Goal: Task Accomplishment & Management: Manage account settings

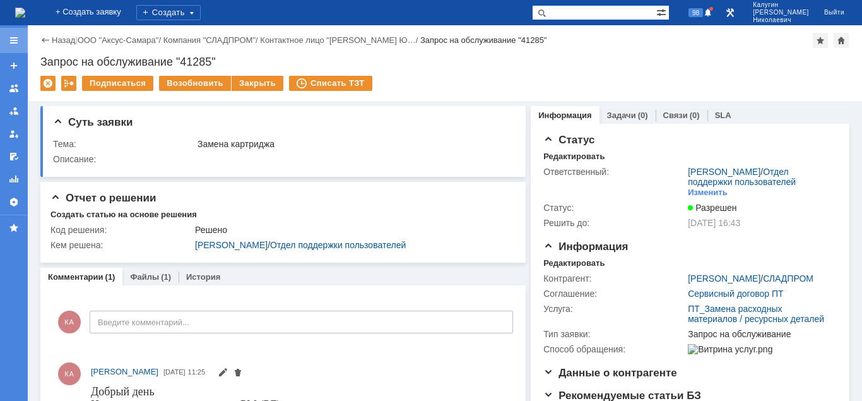
click at [10, 44] on div at bounding box center [14, 40] width 10 height 10
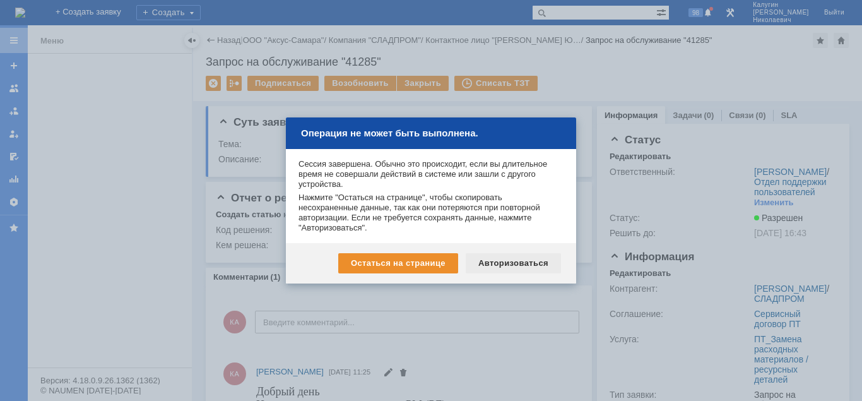
click at [521, 264] on div "Авторизоваться" at bounding box center [513, 263] width 95 height 20
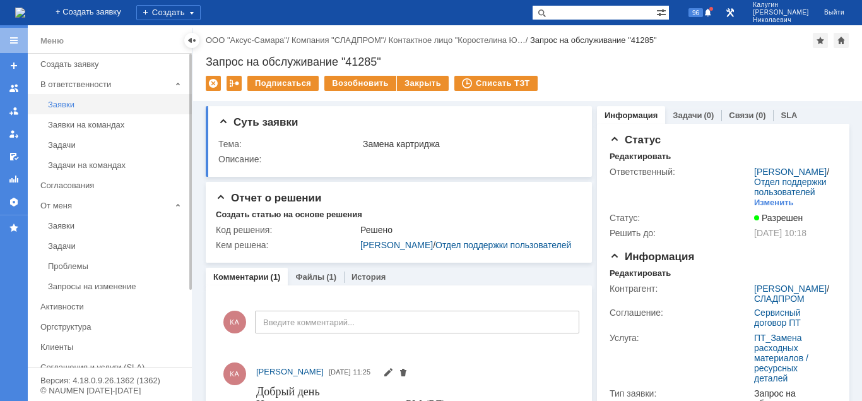
click at [55, 103] on div "Заявки" at bounding box center [116, 104] width 136 height 9
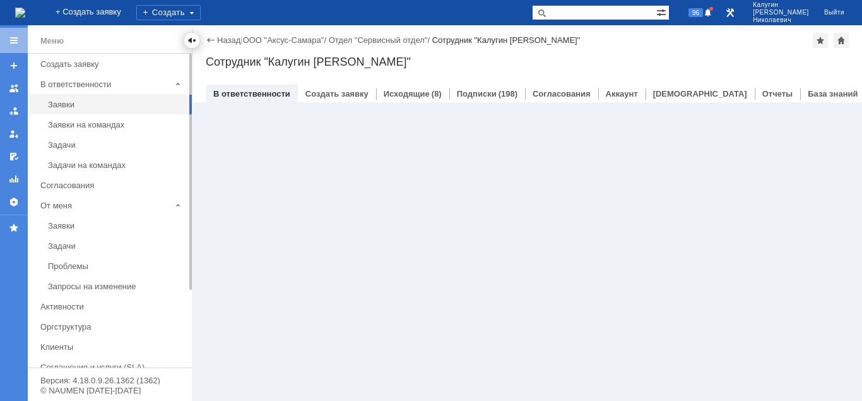
click at [195, 44] on div at bounding box center [192, 40] width 10 height 10
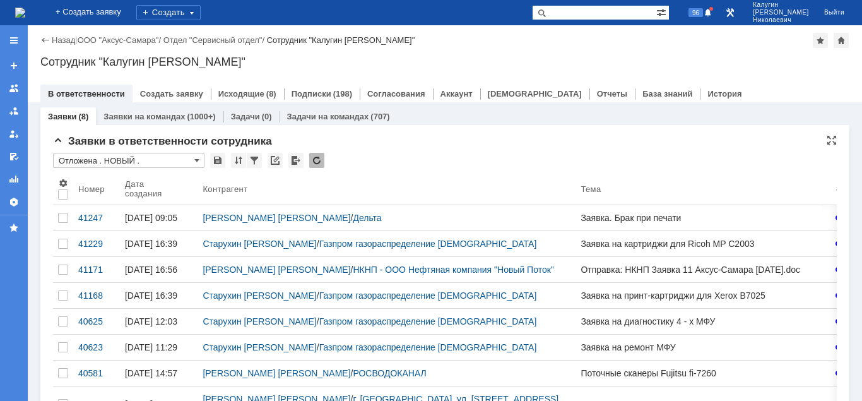
click at [110, 156] on input "Отложена . НОВЫЙ ." at bounding box center [128, 160] width 151 height 15
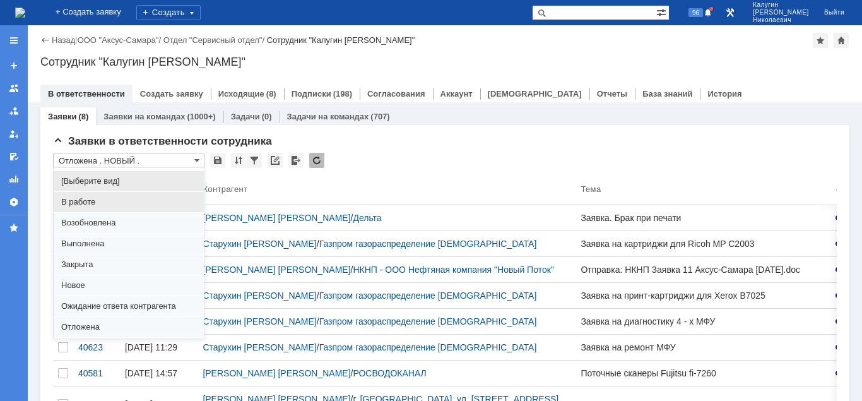
click at [99, 203] on span "В работе" at bounding box center [128, 202] width 135 height 10
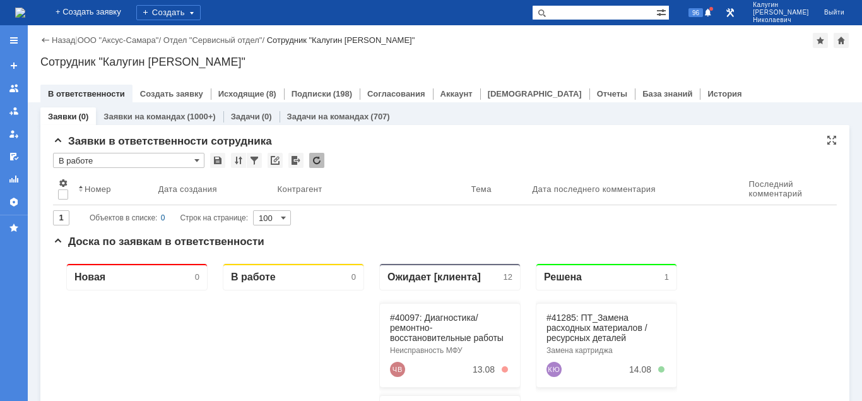
click at [91, 156] on input "В работе" at bounding box center [128, 160] width 151 height 15
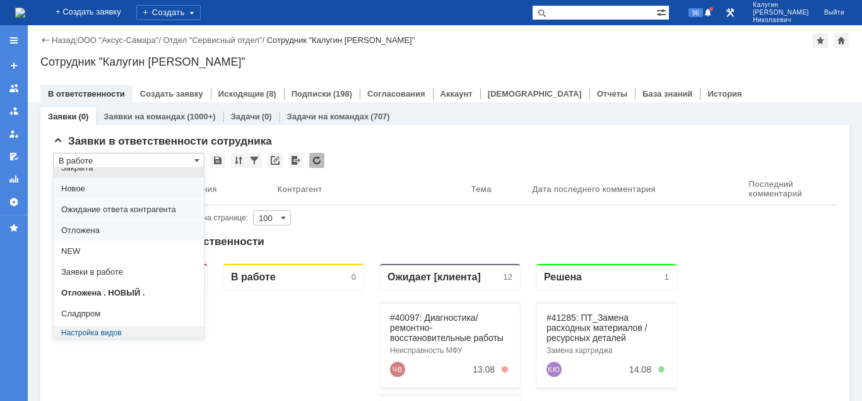
scroll to position [97, 0]
click at [131, 293] on span "Отложена . НОВЫЙ ." at bounding box center [128, 292] width 135 height 10
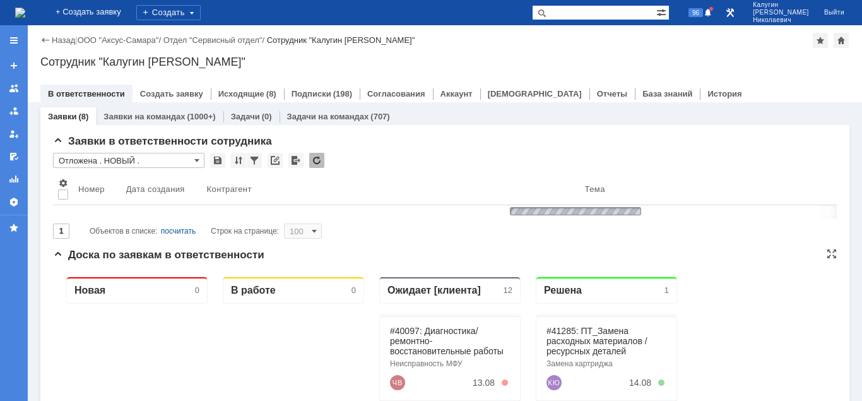
type input "Отложена . НОВЫЙ ."
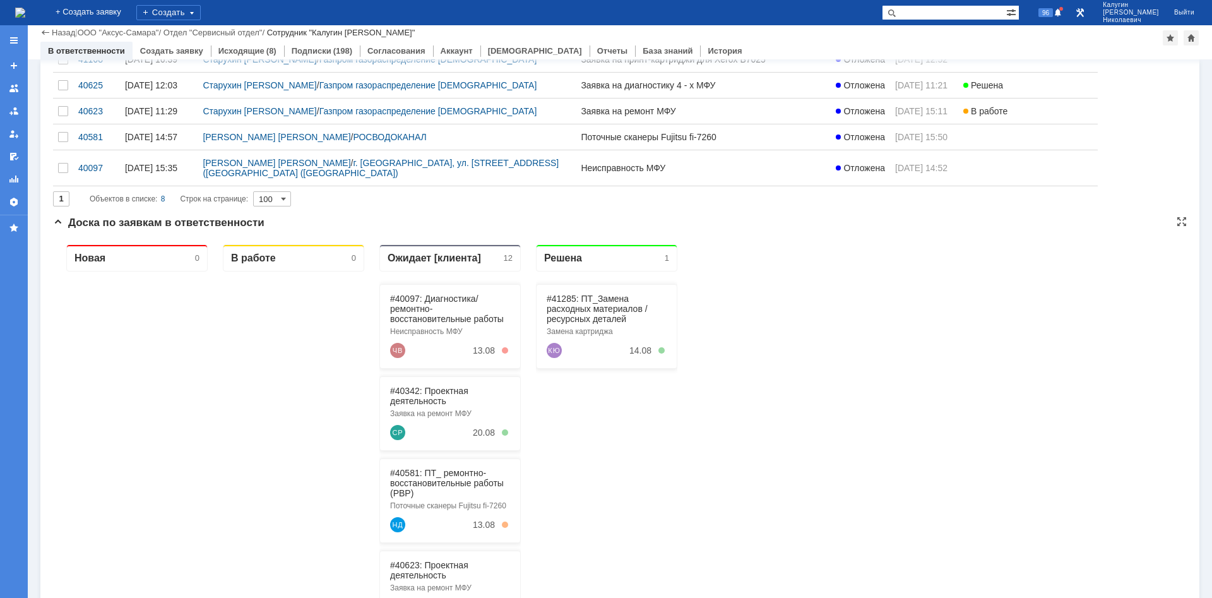
scroll to position [0, 0]
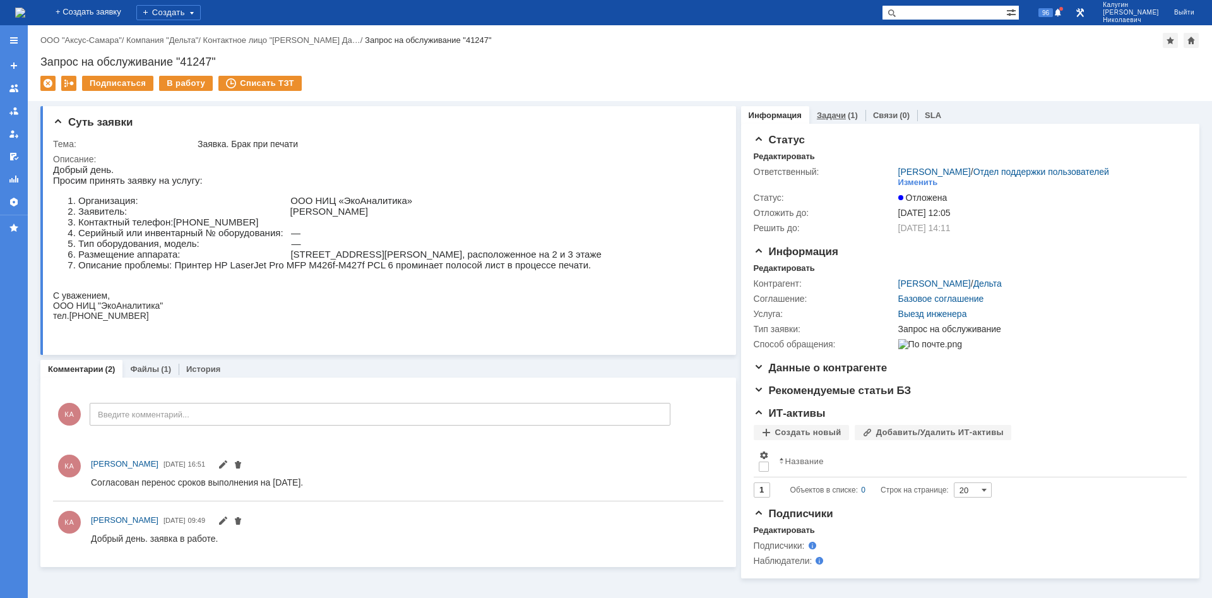
click at [824, 112] on link "Задачи" at bounding box center [831, 114] width 29 height 9
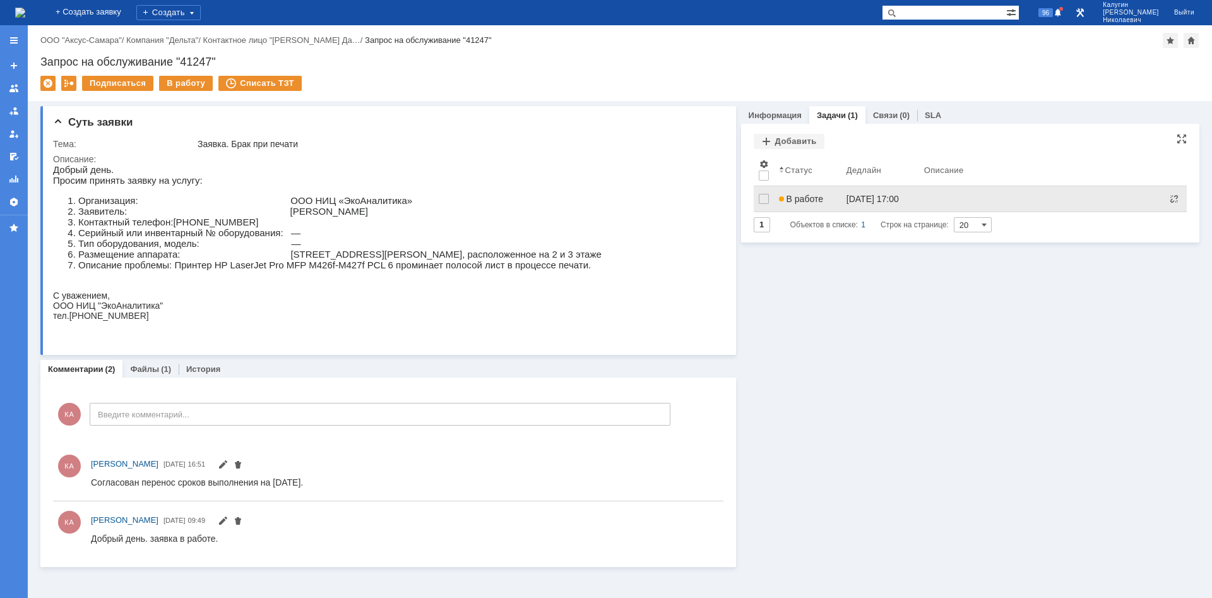
click at [805, 198] on span "В работе" at bounding box center [801, 199] width 44 height 10
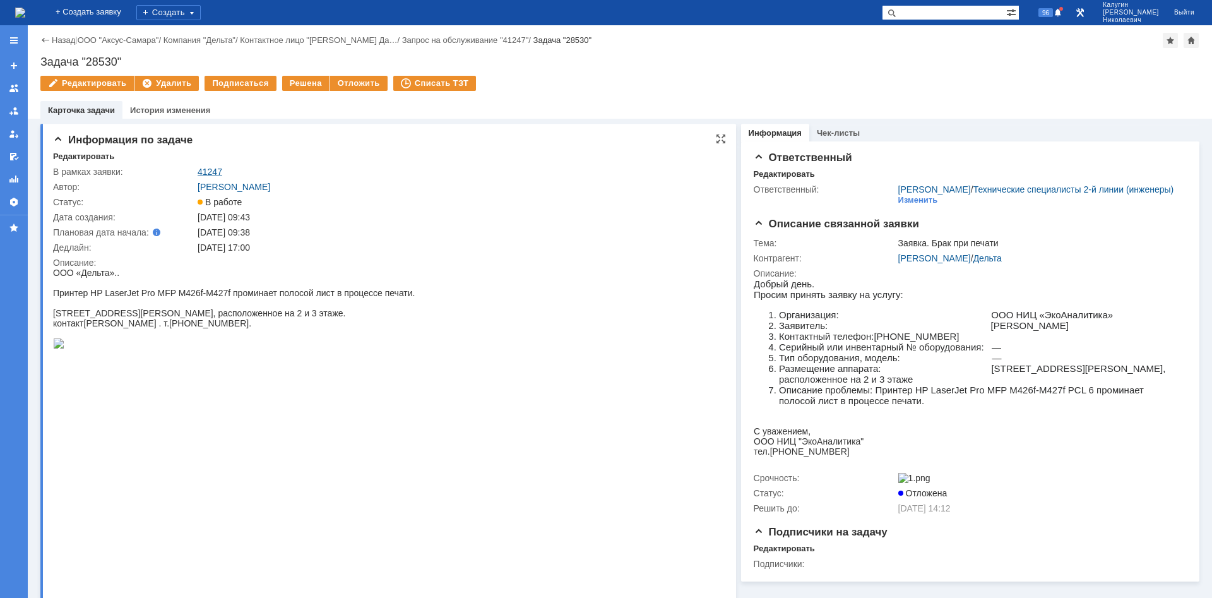
click at [209, 168] on link "41247" at bounding box center [210, 172] width 25 height 10
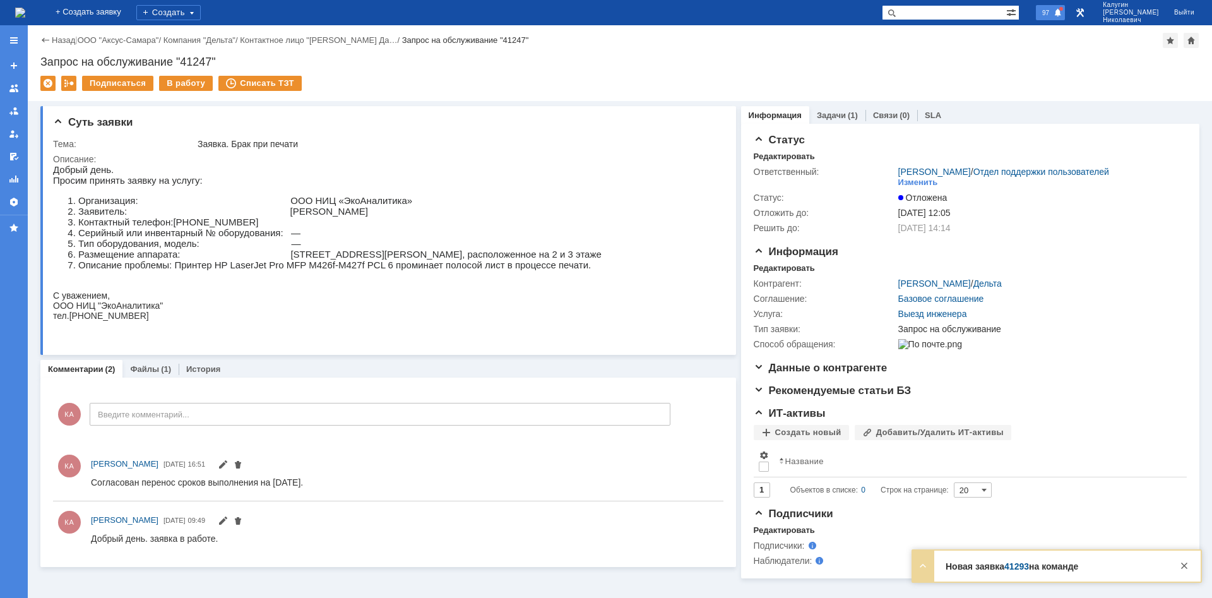
click at [1053, 15] on span "97" at bounding box center [1045, 12] width 15 height 9
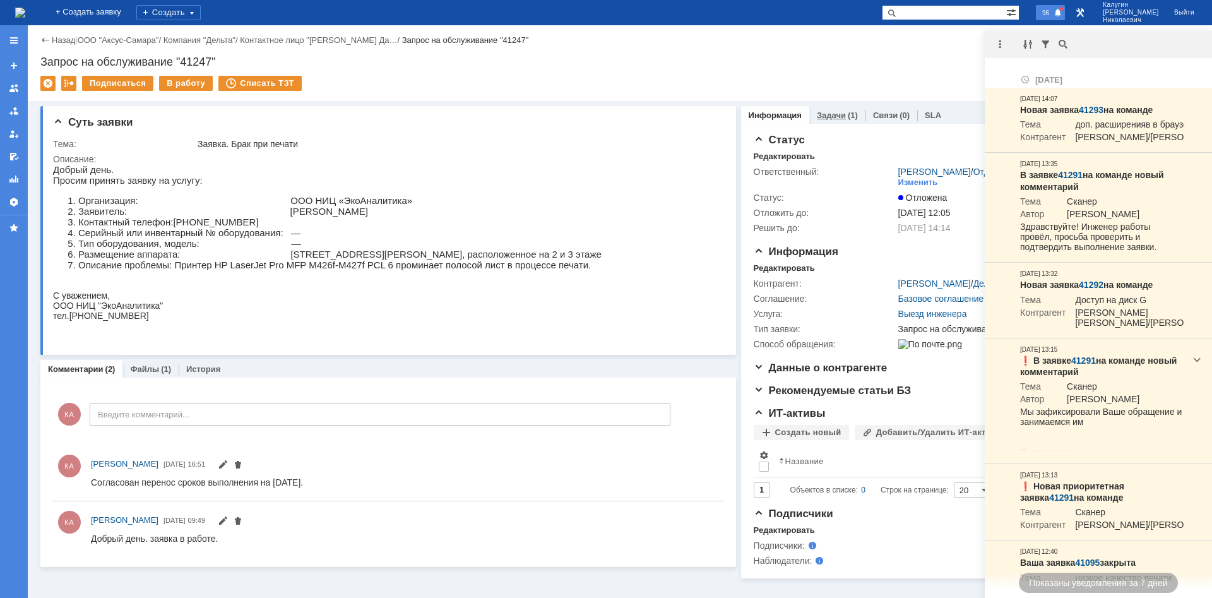
click at [838, 115] on link "Задачи" at bounding box center [831, 114] width 29 height 9
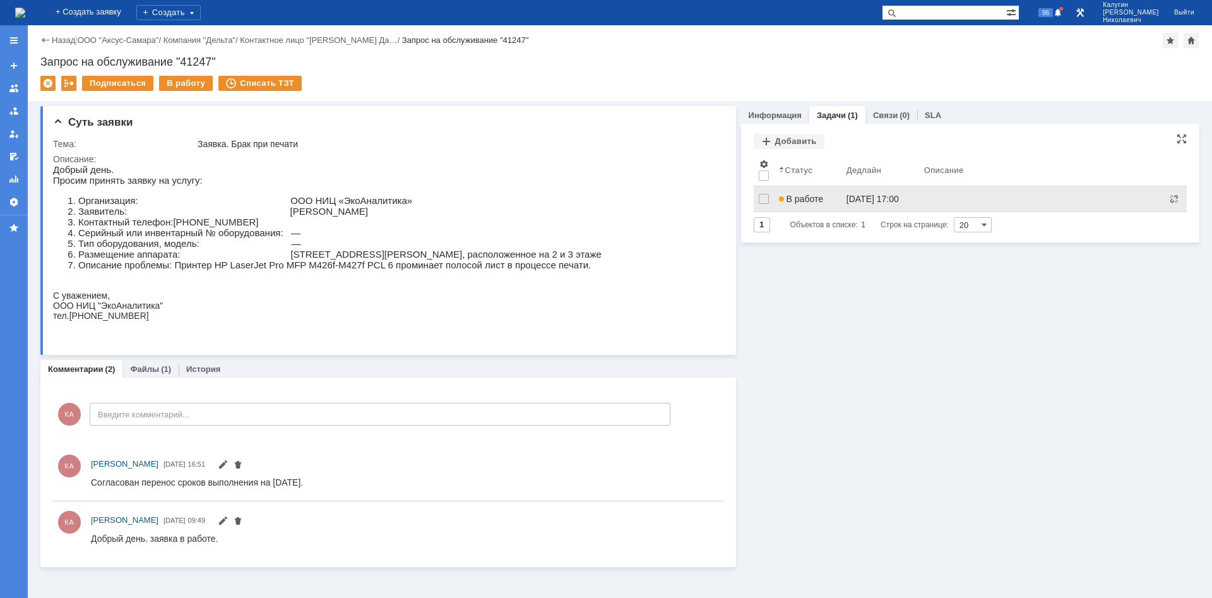
click at [801, 195] on span "В работе" at bounding box center [801, 199] width 44 height 10
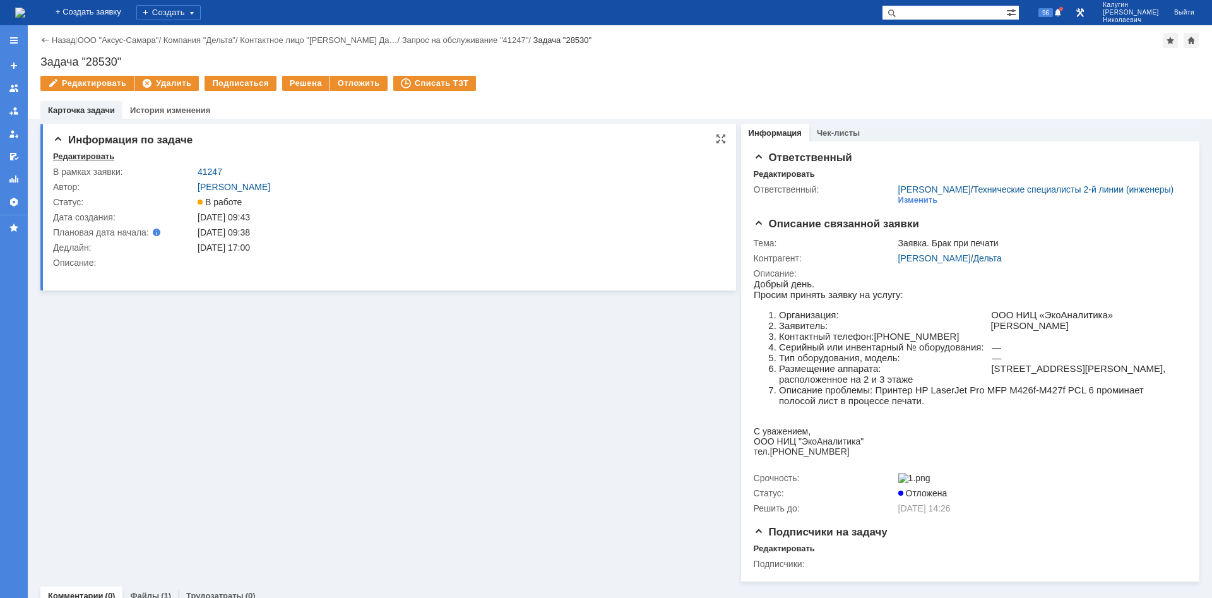
click at [107, 155] on div "Редактировать" at bounding box center [83, 156] width 61 height 10
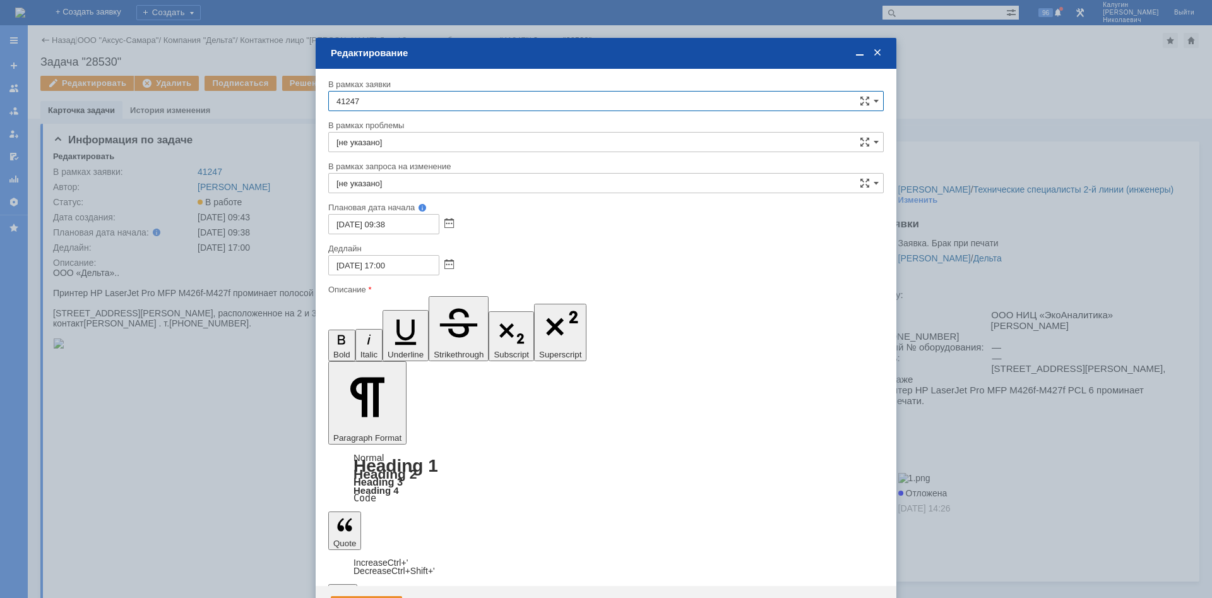
click at [367, 596] on div "Сохранить" at bounding box center [366, 606] width 71 height 20
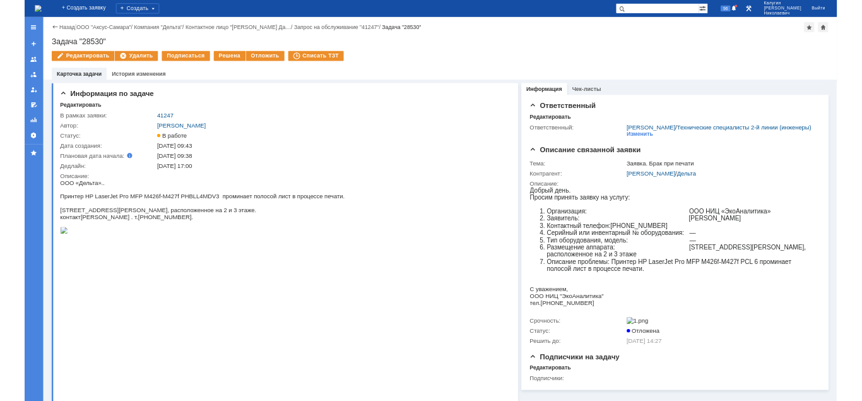
scroll to position [0, 0]
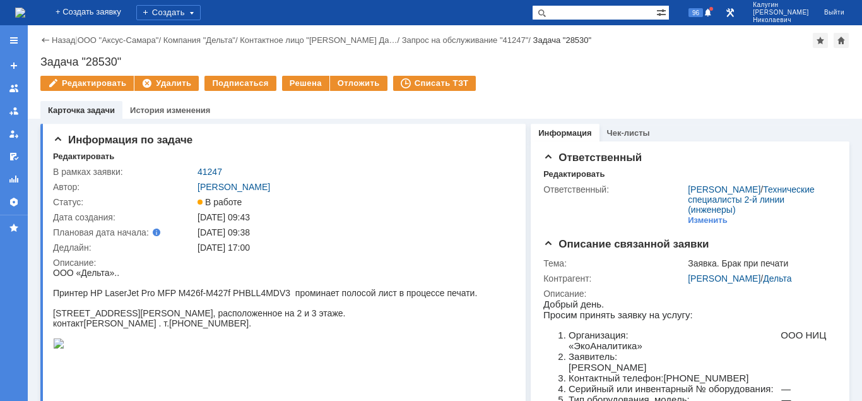
click at [585, 18] on input "text" at bounding box center [594, 12] width 124 height 15
paste input "26887"
click at [547, 11] on span at bounding box center [539, 12] width 15 height 15
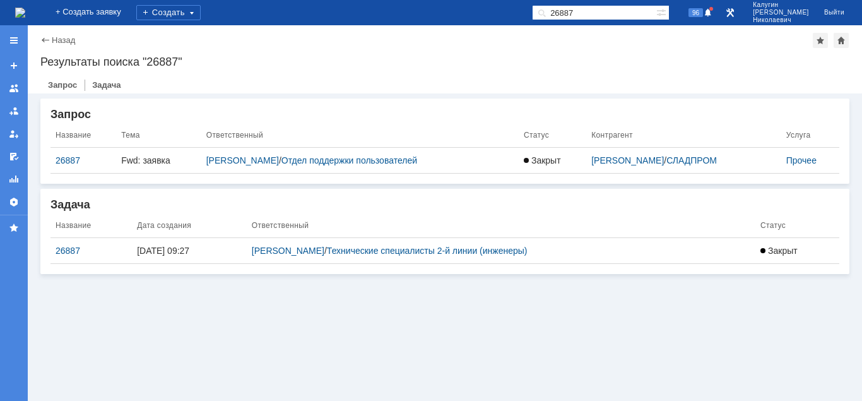
drag, startPoint x: 505, startPoint y: 24, endPoint x: 500, endPoint y: 33, distance: 10.4
click at [532, 20] on input "26887" at bounding box center [594, 12] width 124 height 15
click at [547, 15] on span at bounding box center [539, 12] width 15 height 15
paste input "831"
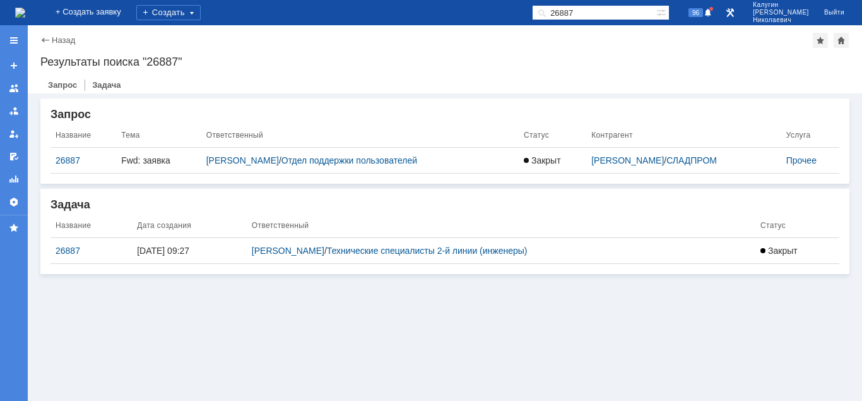
drag, startPoint x: 598, startPoint y: 13, endPoint x: 540, endPoint y: 21, distance: 59.3
click at [532, 18] on input "26887" at bounding box center [594, 12] width 124 height 15
type input "28317"
click at [547, 11] on span at bounding box center [539, 12] width 15 height 15
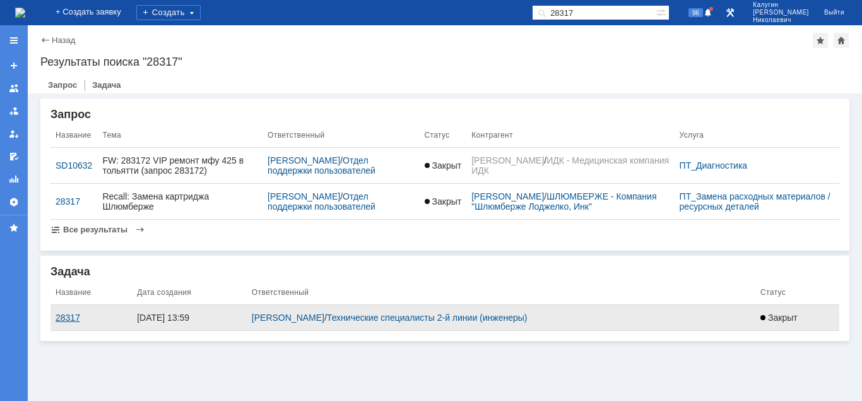
click at [71, 312] on div "28317" at bounding box center [91, 317] width 71 height 10
